Goal: Navigation & Orientation: Find specific page/section

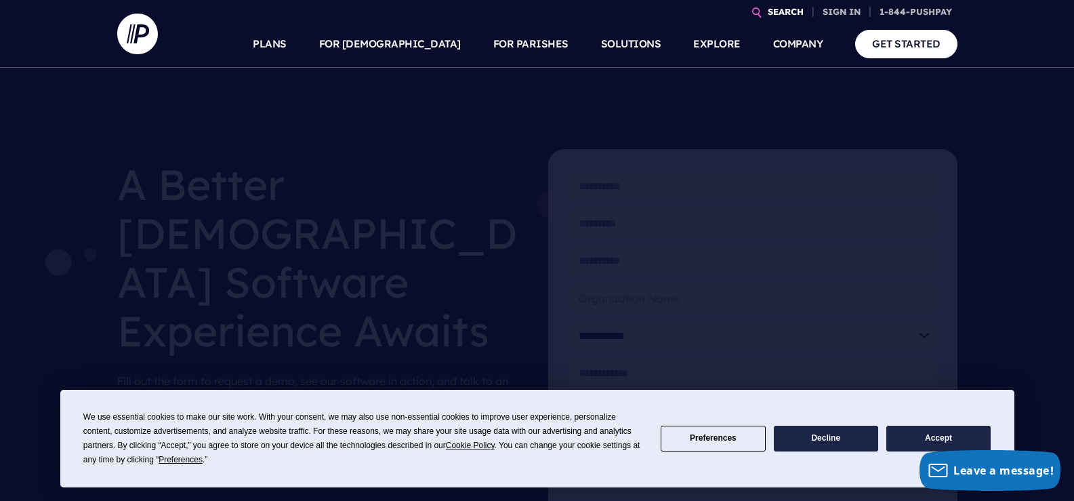
click at [785, 11] on link "SEARCH" at bounding box center [785, 12] width 47 height 24
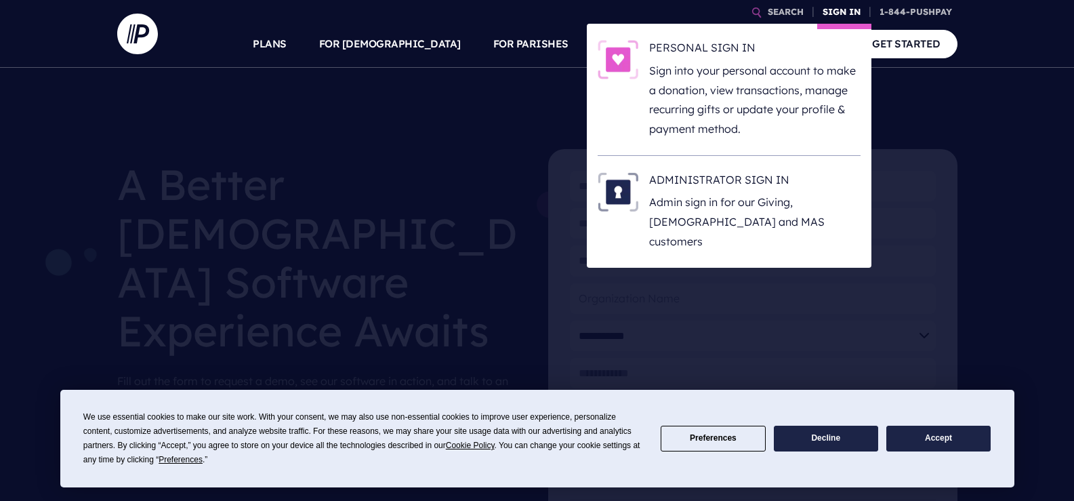
click at [845, 7] on link "SIGN IN" at bounding box center [841, 12] width 49 height 24
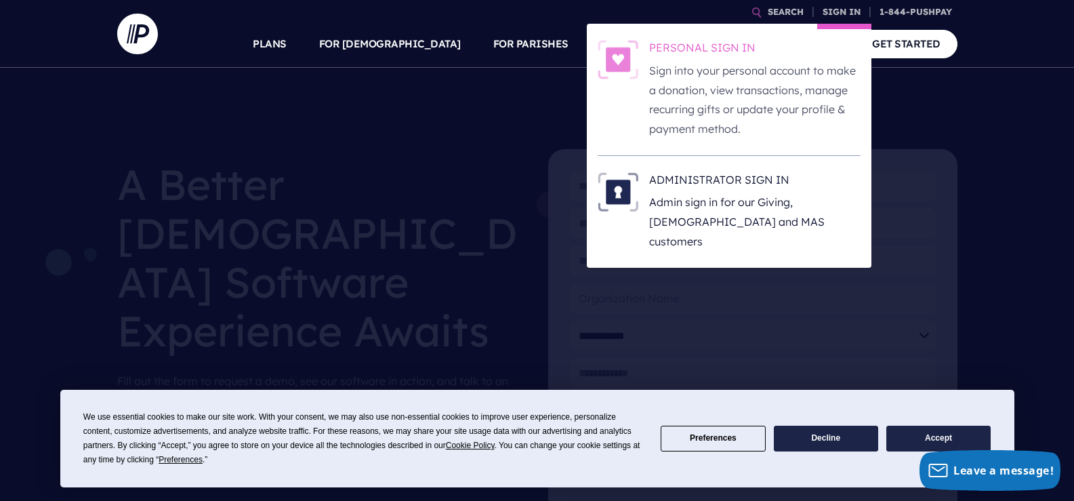
click at [721, 44] on h6 "PERSONAL SIGN IN" at bounding box center [754, 50] width 211 height 20
